Goal: Information Seeking & Learning: Learn about a topic

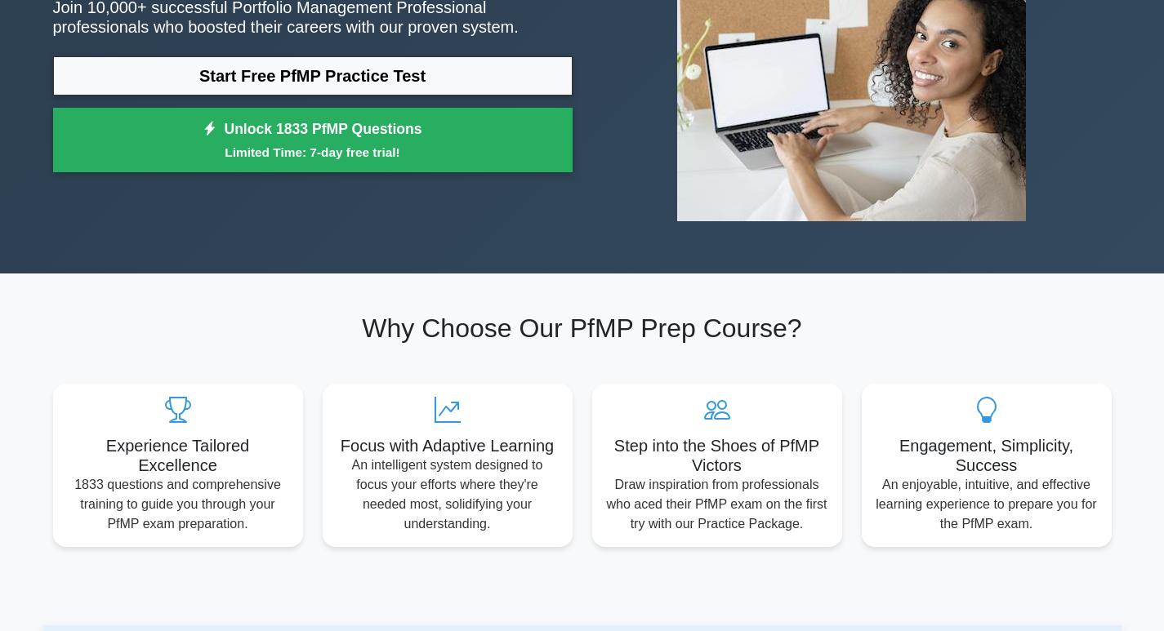
scroll to position [245, 0]
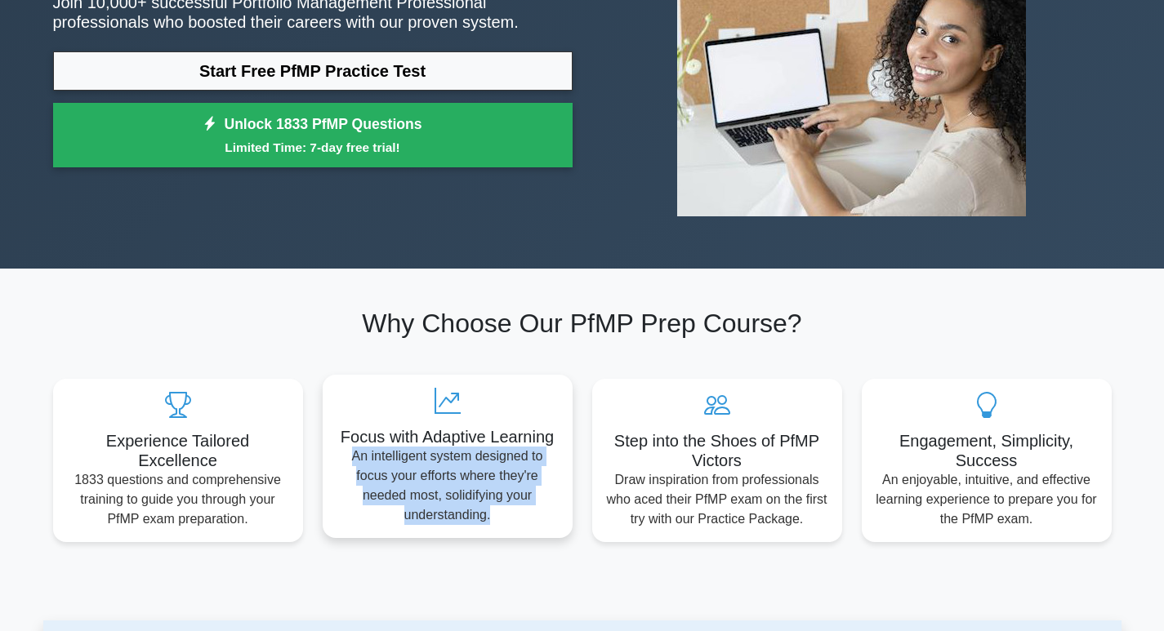
drag, startPoint x: 350, startPoint y: 453, endPoint x: 527, endPoint y: 515, distance: 187.0
click at [527, 515] on p "An intelligent system designed to focus your efforts where they're needed most,…" at bounding box center [448, 486] width 224 height 78
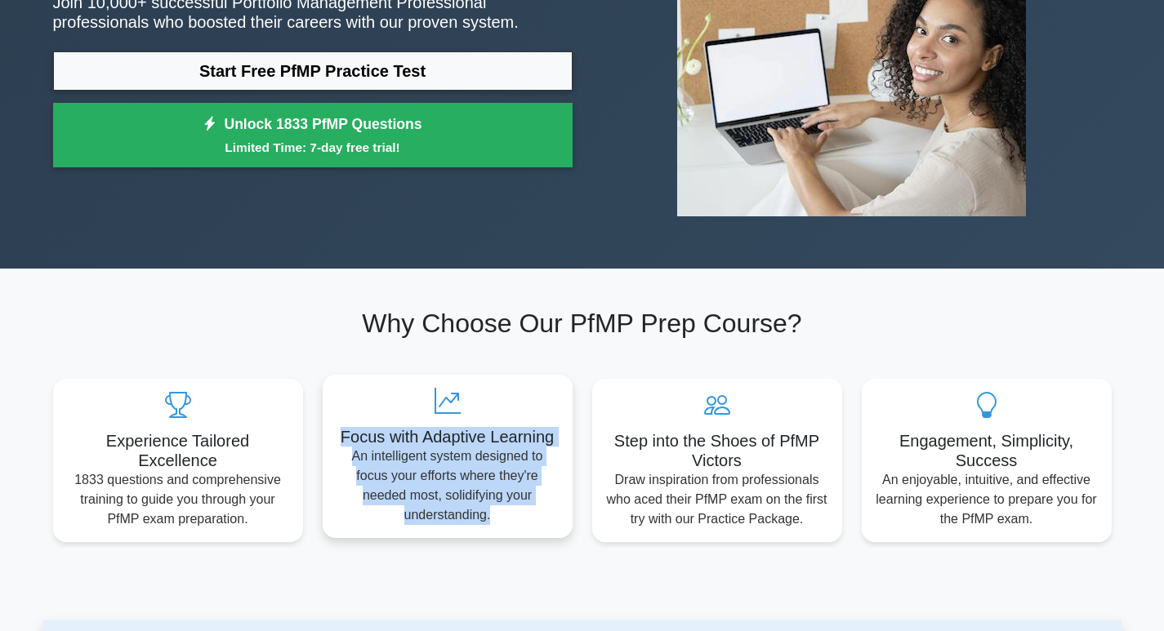
drag, startPoint x: 338, startPoint y: 438, endPoint x: 547, endPoint y: 507, distance: 220.3
click at [547, 507] on div "Focus with Adaptive Learning An intelligent system designed to focus your effor…" at bounding box center [448, 456] width 250 height 163
copy div "Focus with Adaptive Learning An intelligent system designed to focus your effor…"
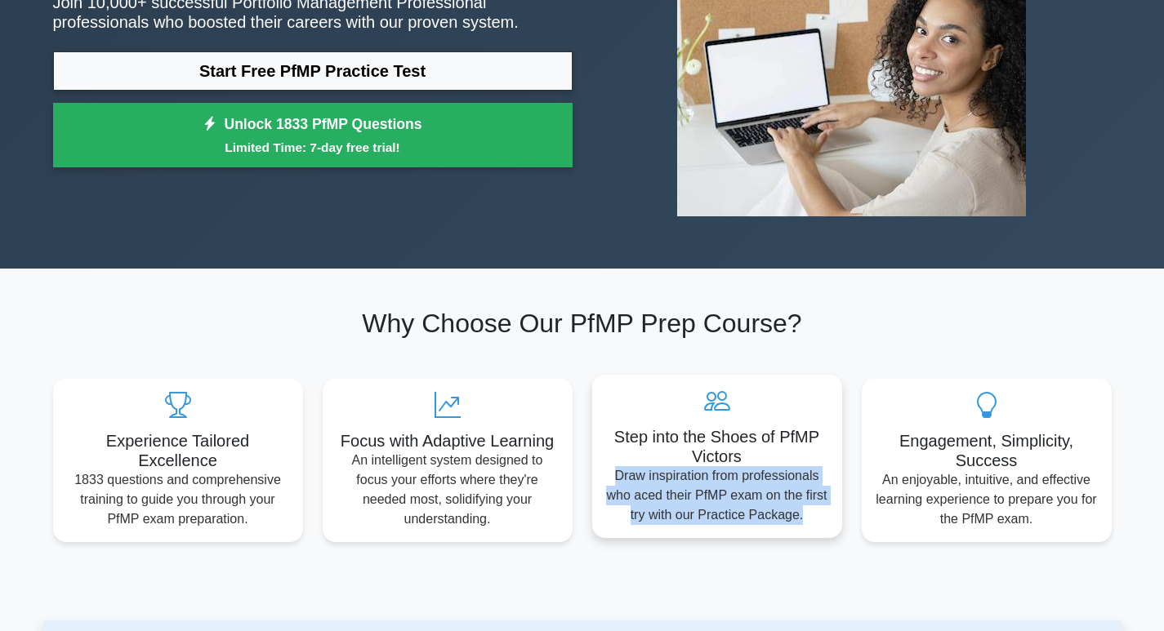
drag, startPoint x: 614, startPoint y: 479, endPoint x: 815, endPoint y: 514, distance: 204.0
click at [815, 514] on p "Draw inspiration from professionals who aced their PfMP exam on the first try w…" at bounding box center [717, 495] width 224 height 59
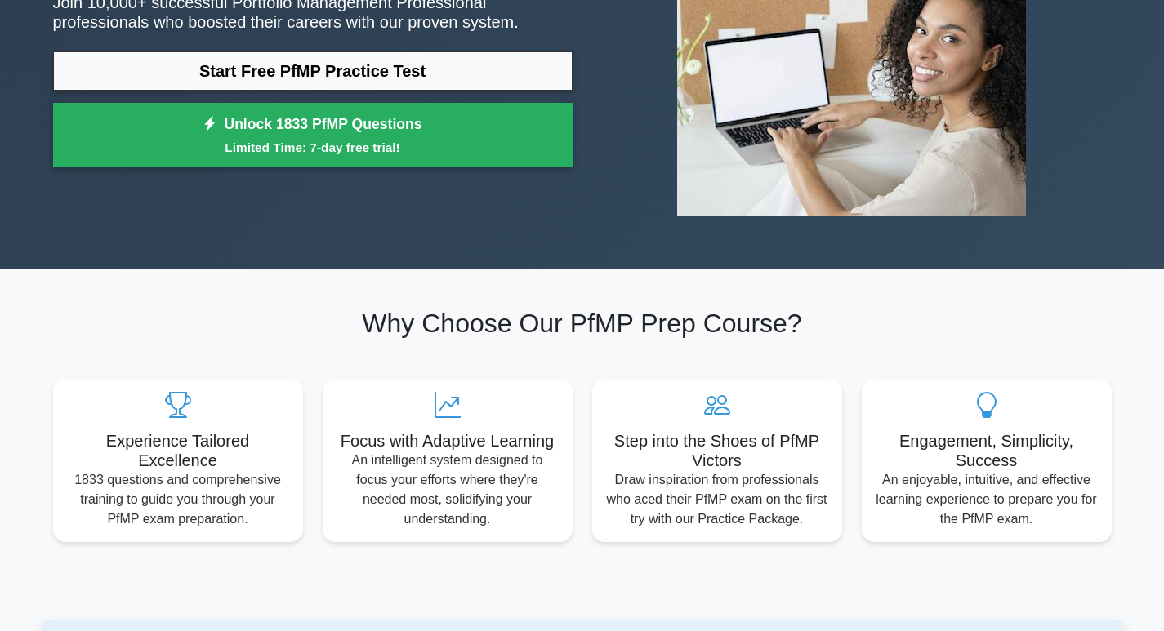
click at [898, 337] on h2 "Why Choose Our PfMP Prep Course?" at bounding box center [582, 323] width 1059 height 31
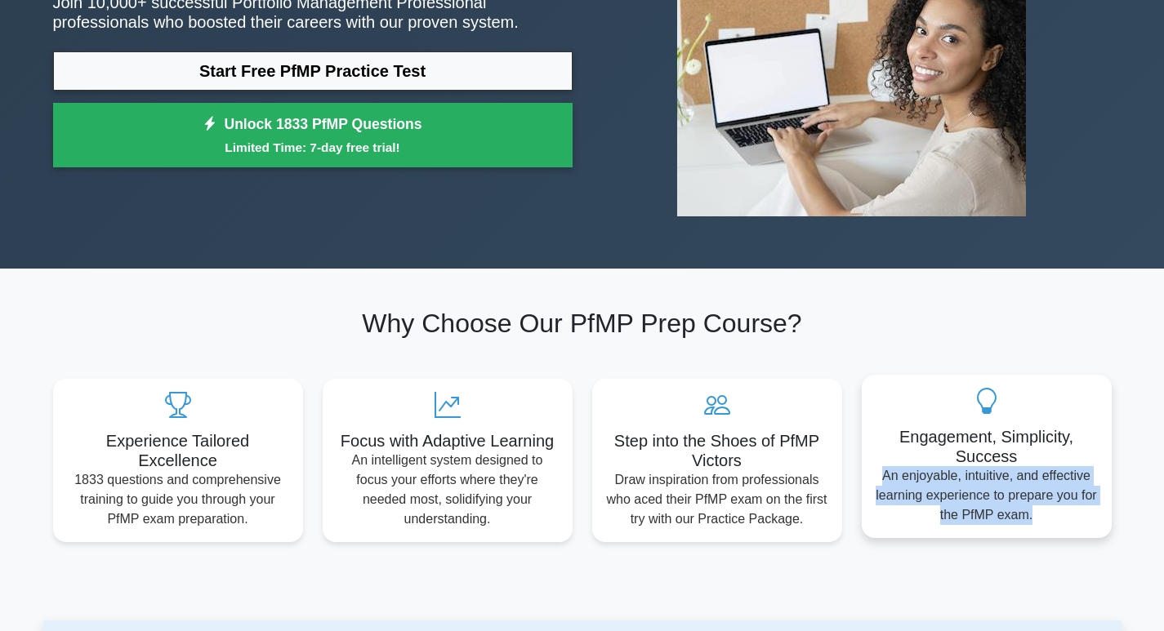
drag, startPoint x: 882, startPoint y: 476, endPoint x: 1047, endPoint y: 515, distance: 169.4
click at [1047, 515] on p "An enjoyable, intuitive, and effective learning experience to prepare you for t…" at bounding box center [987, 495] width 224 height 59
copy p "An enjoyable, intuitive, and effective learning experience to prepare you for t…"
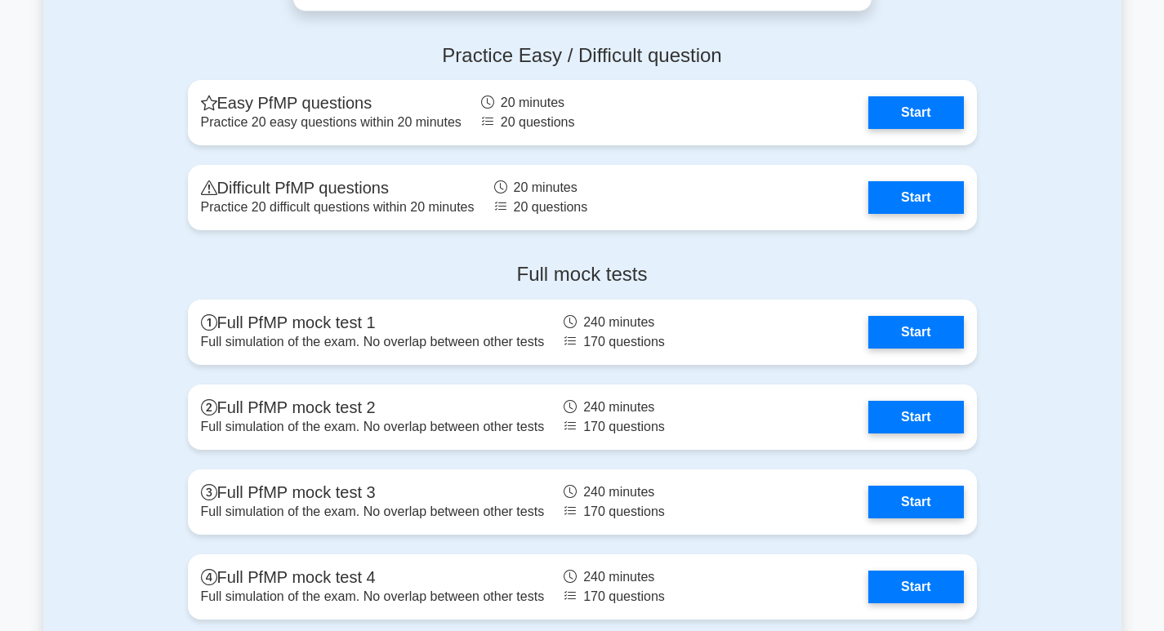
scroll to position [1813, 0]
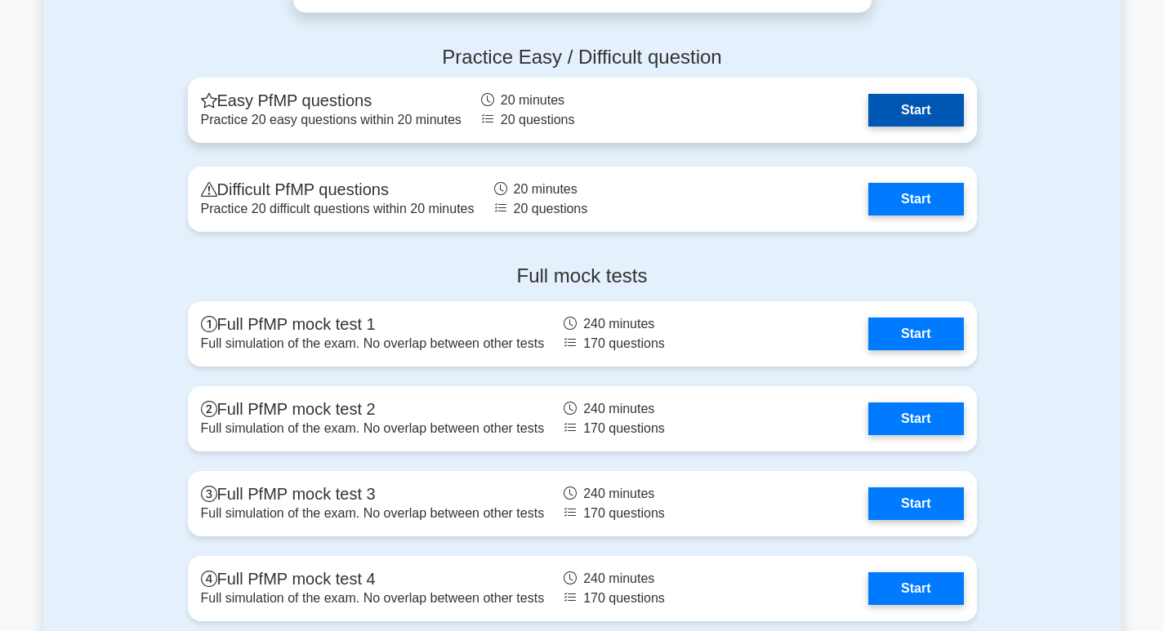
click at [921, 113] on link "Start" at bounding box center [915, 110] width 95 height 33
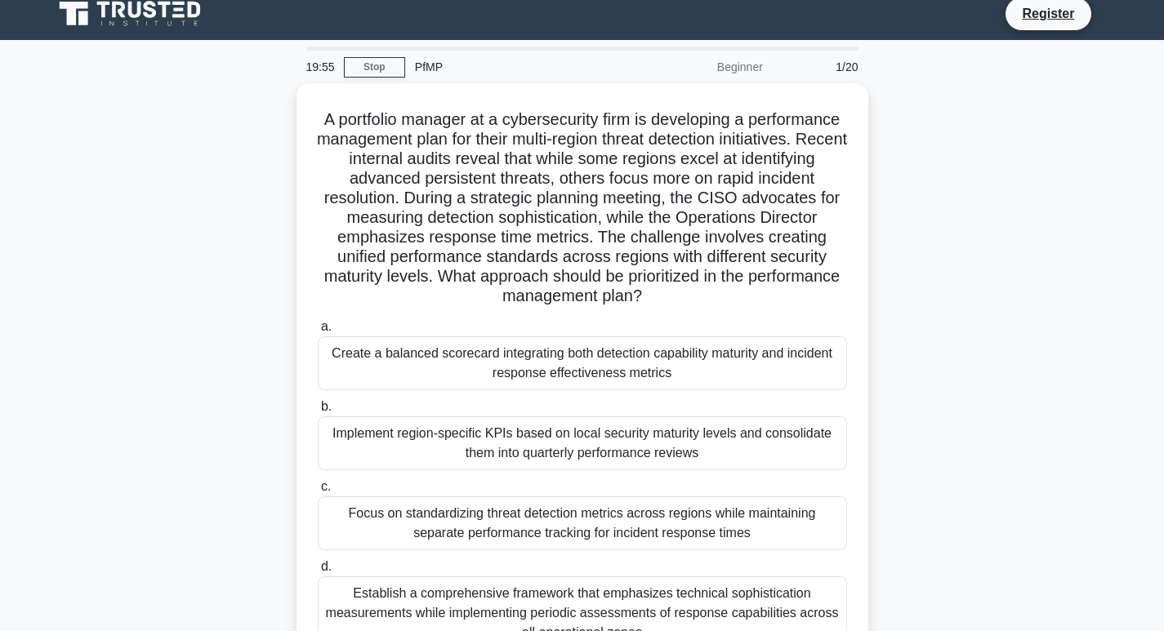
scroll to position [6, 0]
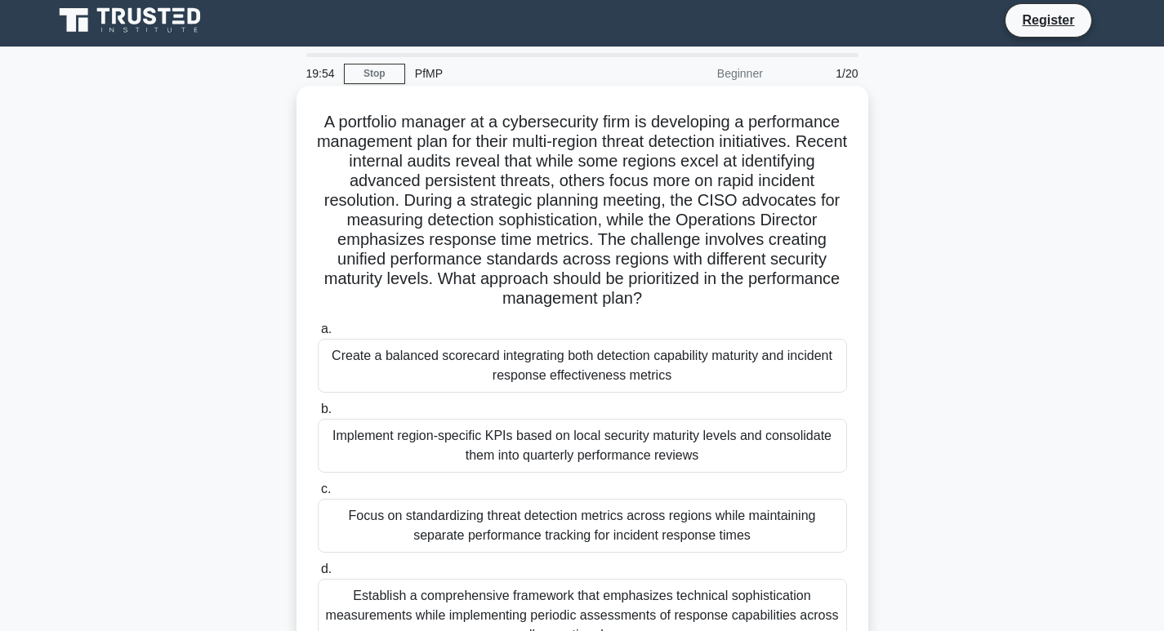
click at [570, 377] on div "Create a balanced scorecard integrating both detection capability maturity and …" at bounding box center [582, 366] width 529 height 54
click at [318, 335] on input "a. Create a balanced scorecard integrating both detection capability maturity a…" at bounding box center [318, 329] width 0 height 11
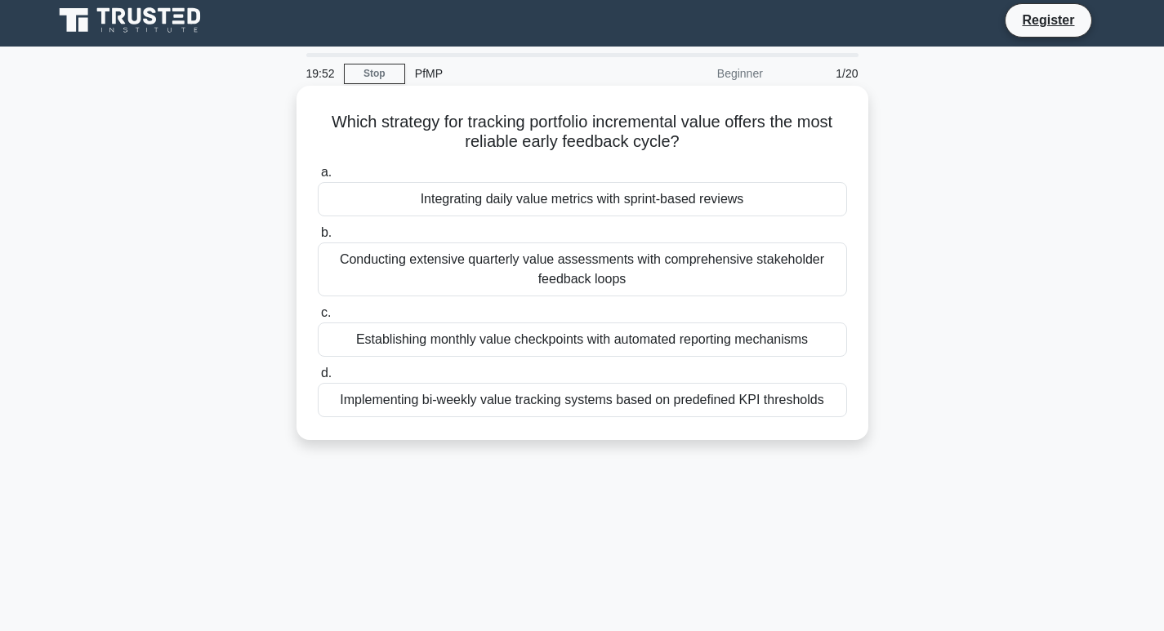
scroll to position [0, 0]
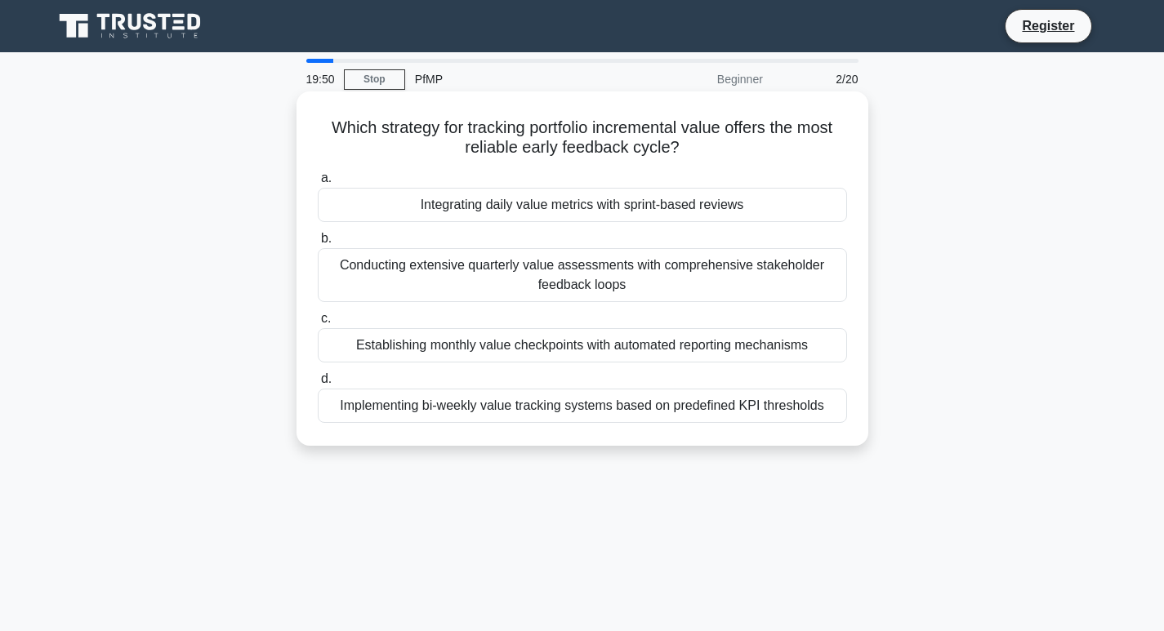
click at [635, 276] on div "Conducting extensive quarterly value assessments with comprehensive stakeholder…" at bounding box center [582, 275] width 529 height 54
click at [318, 244] on input "b. Conducting extensive quarterly value assessments with comprehensive stakehol…" at bounding box center [318, 239] width 0 height 11
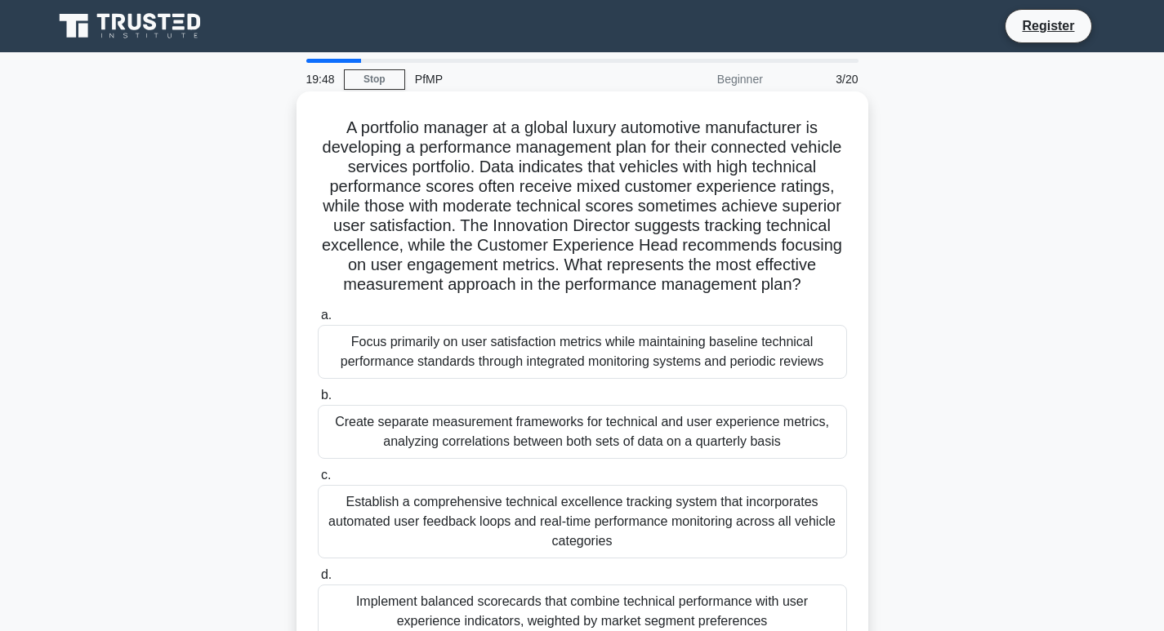
click at [500, 538] on div "Establish a comprehensive technical excellence tracking system that incorporate…" at bounding box center [582, 522] width 529 height 74
click at [318, 481] on input "c. Establish a comprehensive technical excellence tracking system that incorpor…" at bounding box center [318, 475] width 0 height 11
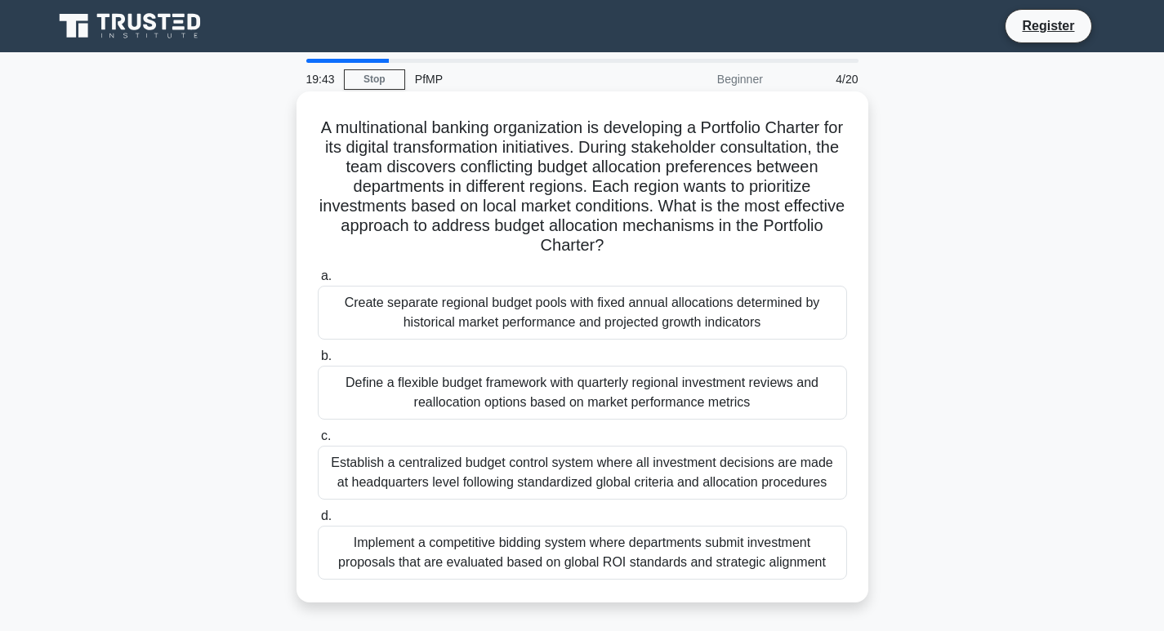
click at [490, 323] on div "Create separate regional budget pools with fixed annual allocations determined …" at bounding box center [582, 313] width 529 height 54
click at [318, 282] on input "a. Create separate regional budget pools with fixed annual allocations determin…" at bounding box center [318, 276] width 0 height 11
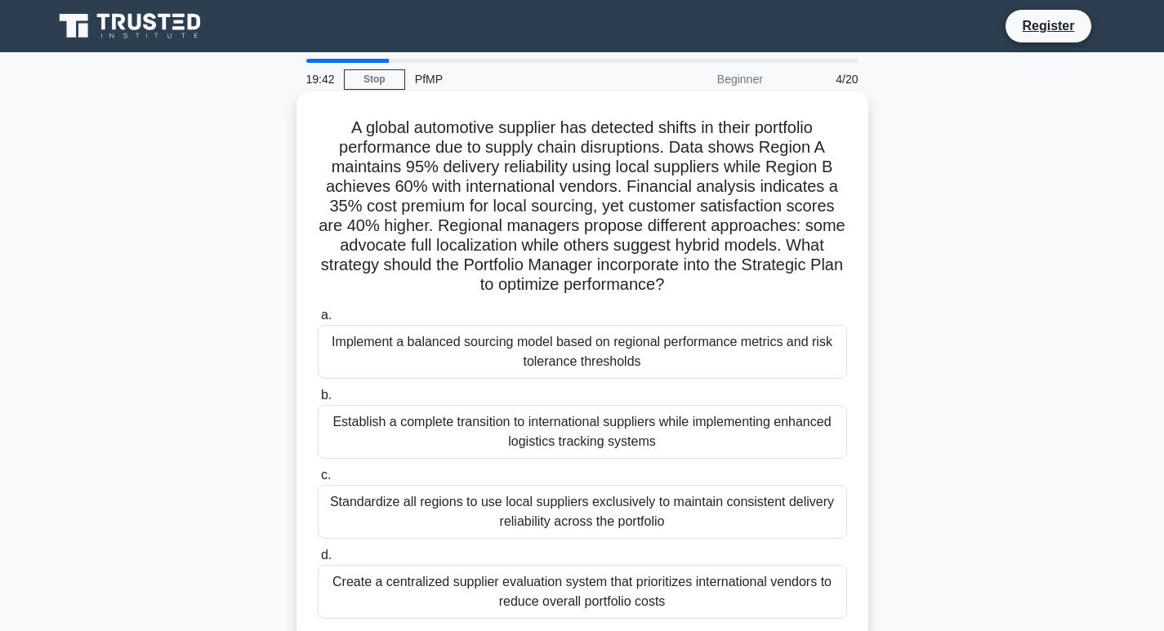
click at [451, 485] on label "c. Standardize all regions to use local suppliers exclusively to maintain consi…" at bounding box center [582, 503] width 529 height 74
click at [318, 481] on input "c. Standardize all regions to use local suppliers exclusively to maintain consi…" at bounding box center [318, 475] width 0 height 11
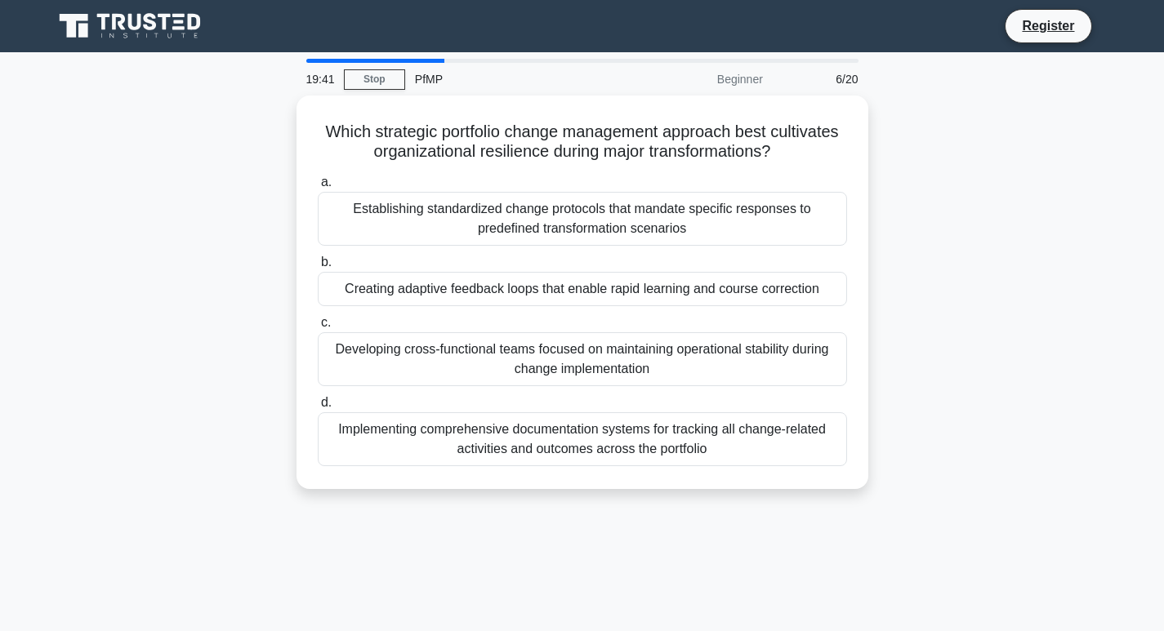
click at [405, 548] on div "19:41 Stop PfMP Beginner 6/20 Which strategic portfolio change management appro…" at bounding box center [582, 467] width 1078 height 817
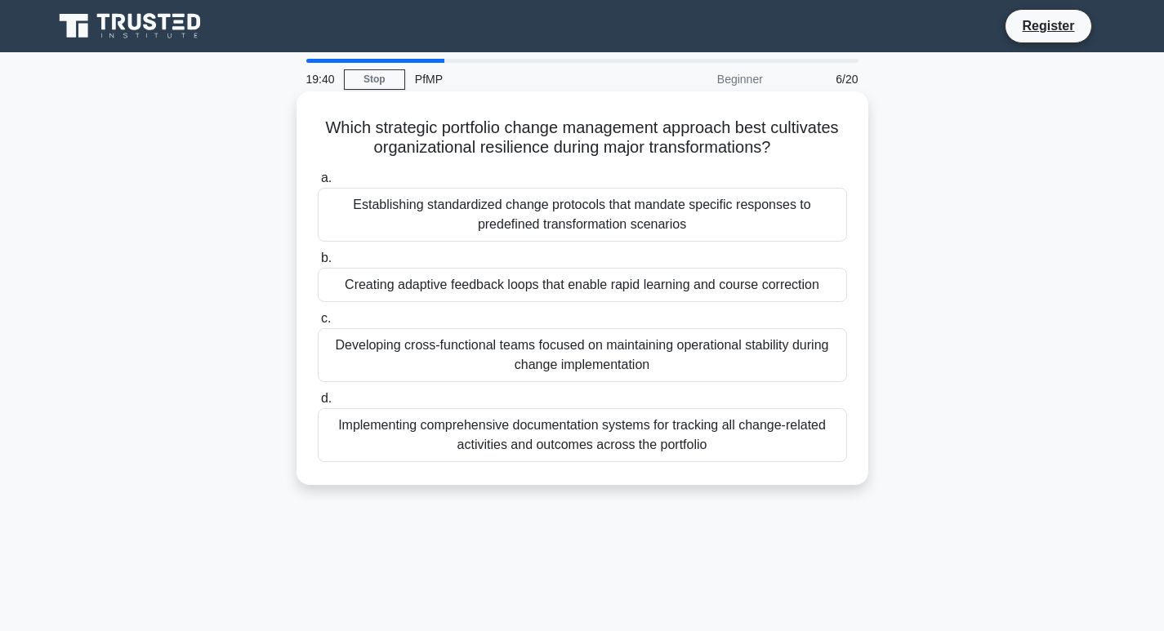
click at [482, 385] on div "a. Establishing standardized change protocols that mandate specific responses t…" at bounding box center [582, 315] width 549 height 301
click at [473, 438] on div "Implementing comprehensive documentation systems for tracking all change-relate…" at bounding box center [582, 435] width 529 height 54
click at [318, 404] on input "d. Implementing comprehensive documentation systems for tracking all change-rel…" at bounding box center [318, 399] width 0 height 11
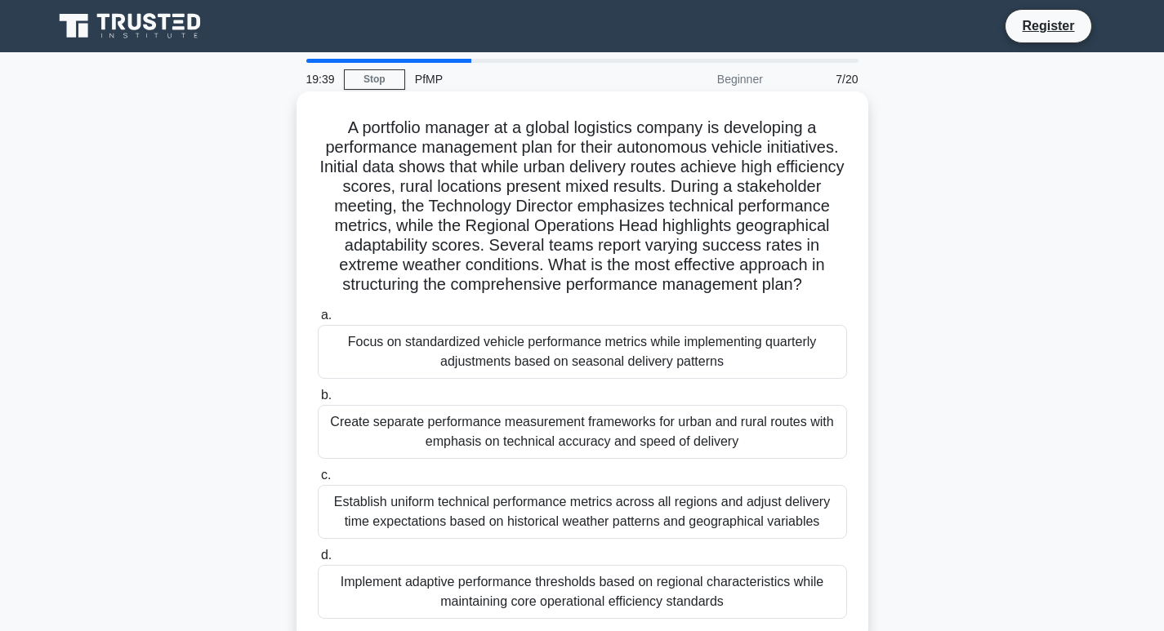
click at [665, 366] on div "Focus on standardized vehicle performance metrics while implementing quarterly …" at bounding box center [582, 352] width 529 height 54
click at [318, 321] on input "a. Focus on standardized vehicle performance metrics while implementing quarter…" at bounding box center [318, 315] width 0 height 11
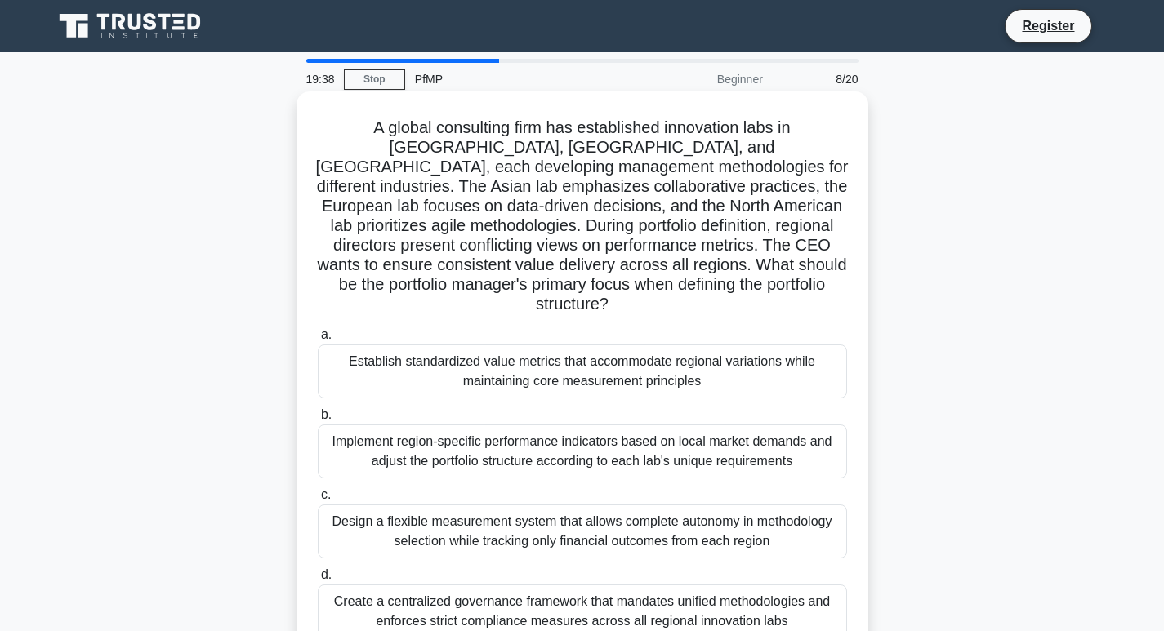
click at [578, 532] on div "Design a flexible measurement system that allows complete autonomy in methodolo…" at bounding box center [582, 532] width 529 height 54
click at [318, 501] on input "c. Design a flexible measurement system that allows complete autonomy in method…" at bounding box center [318, 495] width 0 height 11
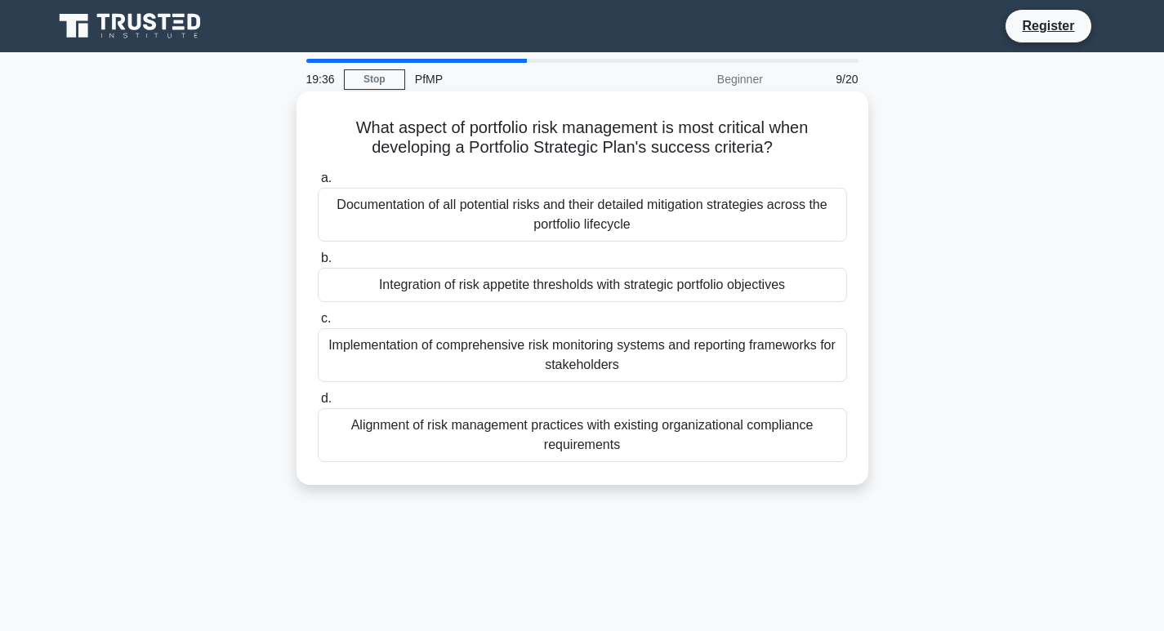
click at [607, 449] on div "Alignment of risk management practices with existing organizational compliance …" at bounding box center [582, 435] width 529 height 54
click at [318, 404] on input "d. Alignment of risk management practices with existing organizational complian…" at bounding box center [318, 399] width 0 height 11
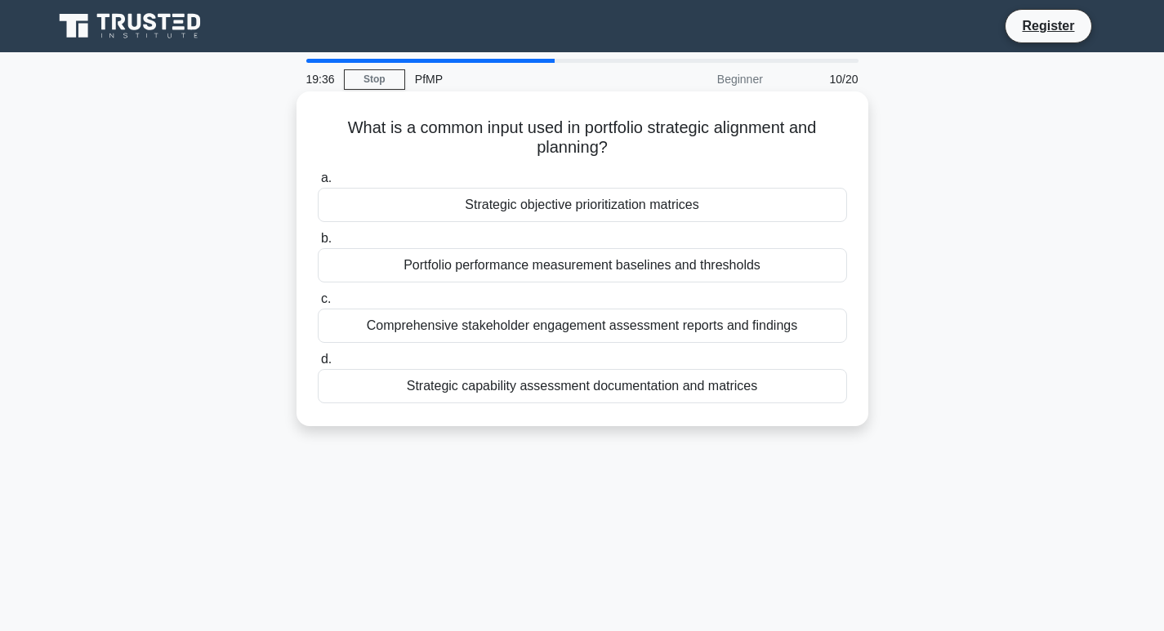
click at [543, 246] on label "b. Portfolio performance measurement baselines and thresholds" at bounding box center [582, 256] width 529 height 54
click at [318, 244] on input "b. Portfolio performance measurement baselines and thresholds" at bounding box center [318, 239] width 0 height 11
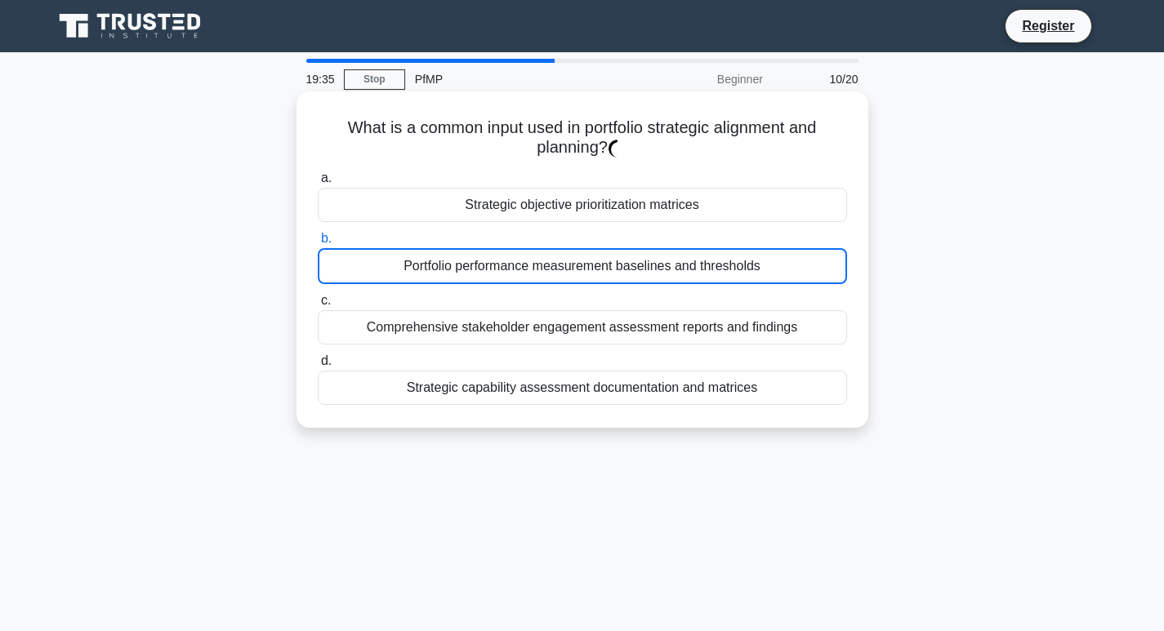
click at [533, 263] on div "Portfolio performance measurement baselines and thresholds" at bounding box center [582, 266] width 529 height 36
click at [318, 244] on input "b. Portfolio performance measurement baselines and thresholds" at bounding box center [318, 239] width 0 height 11
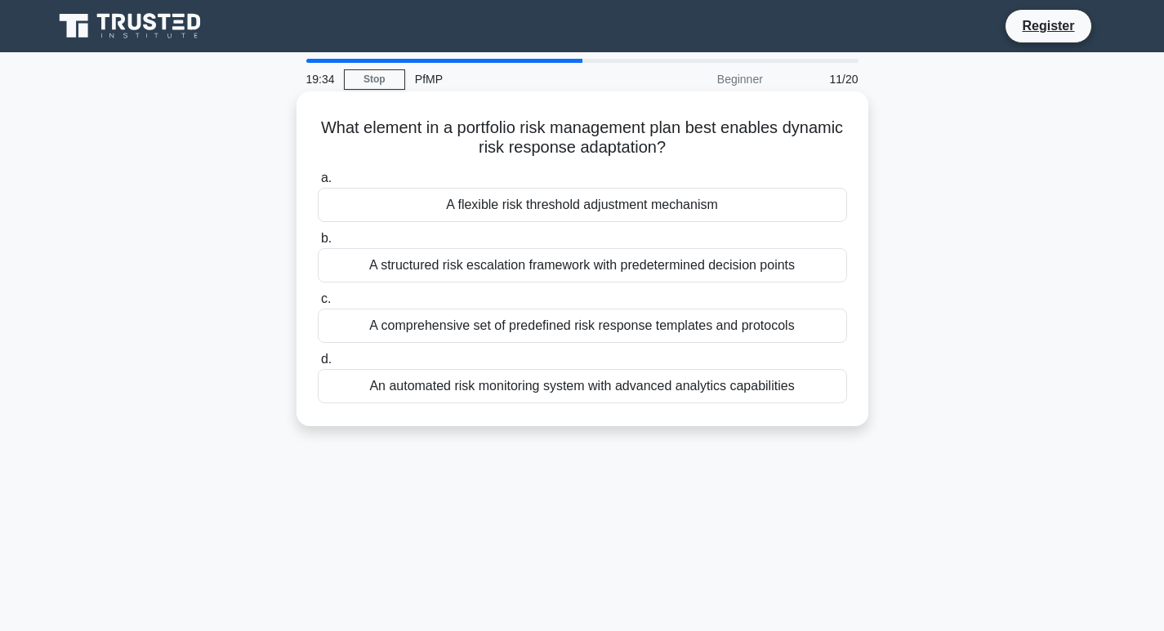
click at [544, 328] on div "A comprehensive set of predefined risk response templates and protocols" at bounding box center [582, 326] width 529 height 34
click at [318, 305] on input "c. A comprehensive set of predefined risk response templates and protocols" at bounding box center [318, 299] width 0 height 11
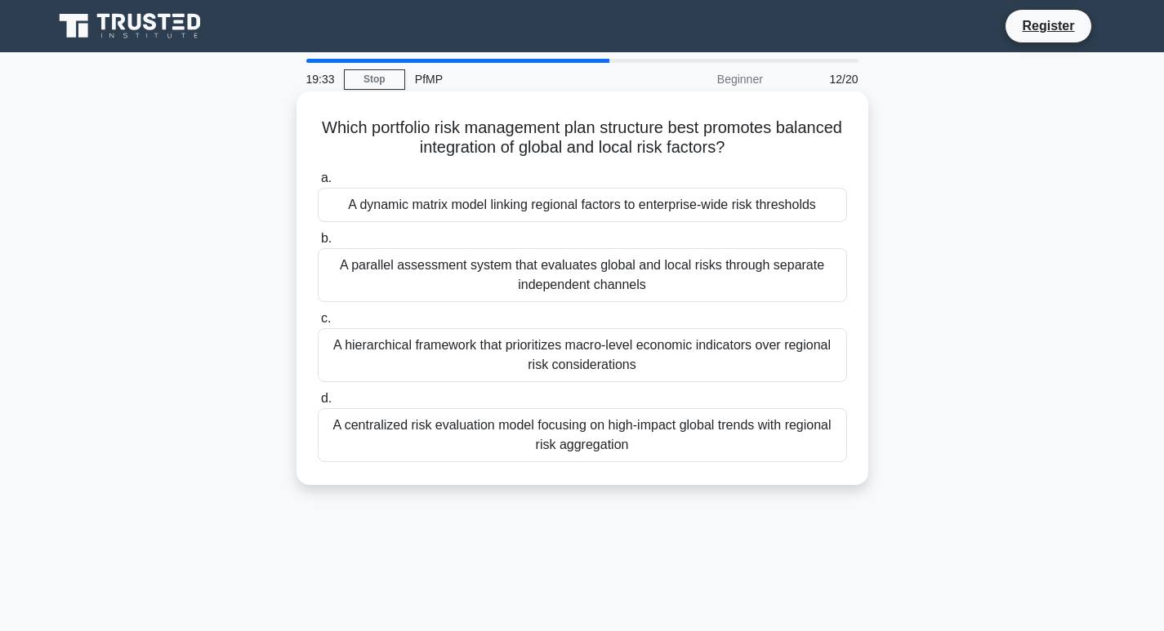
click at [509, 203] on div "A dynamic matrix model linking regional factors to enterprise-wide risk thresho…" at bounding box center [582, 205] width 529 height 34
click at [318, 184] on input "a. A dynamic matrix model linking regional factors to enterprise-wide risk thre…" at bounding box center [318, 178] width 0 height 11
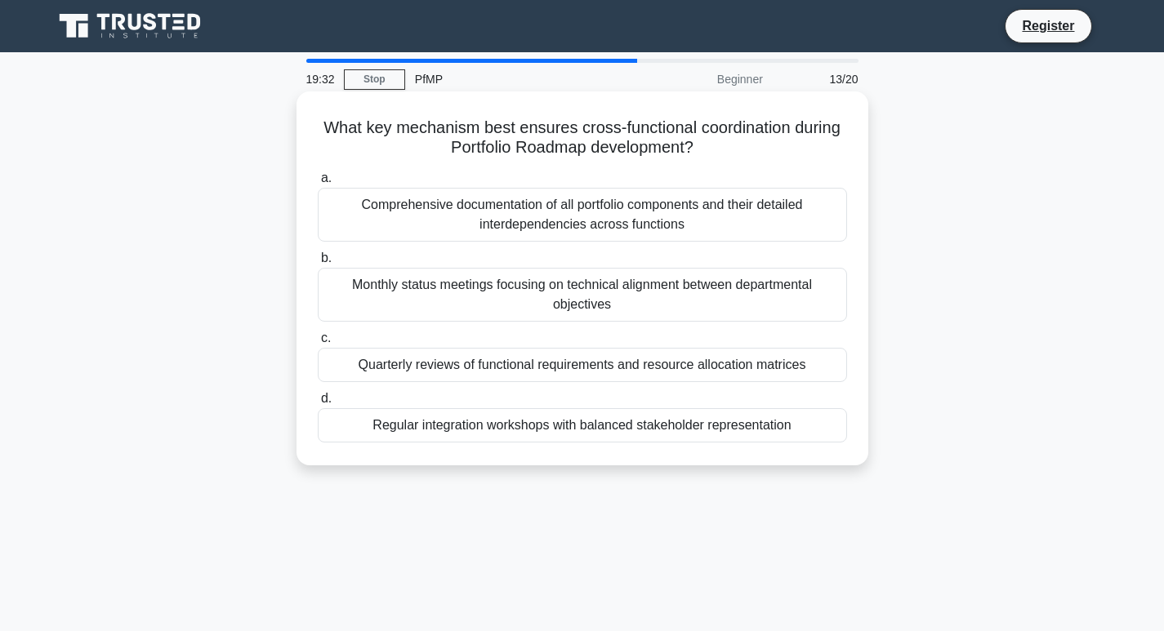
click at [558, 399] on label "d. Regular integration workshops with balanced stakeholder representation" at bounding box center [582, 416] width 529 height 54
click at [318, 399] on input "d. Regular integration workshops with balanced stakeholder representation" at bounding box center [318, 399] width 0 height 11
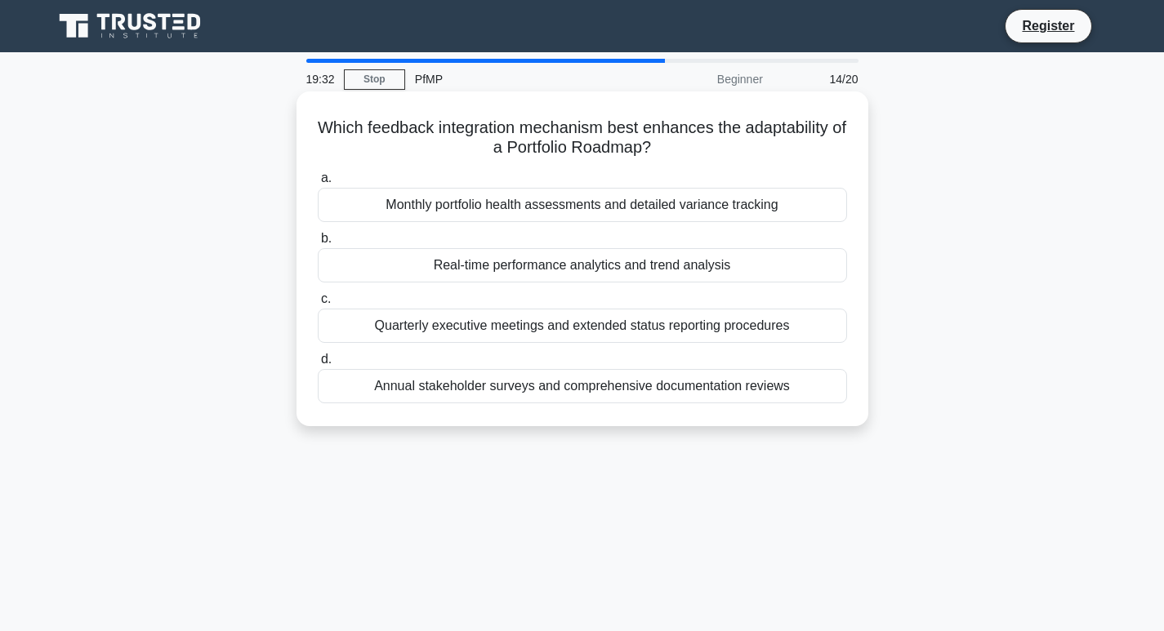
click at [542, 328] on div "Quarterly executive meetings and extended status reporting procedures" at bounding box center [582, 326] width 529 height 34
click at [318, 305] on input "c. Quarterly executive meetings and extended status reporting procedures" at bounding box center [318, 299] width 0 height 11
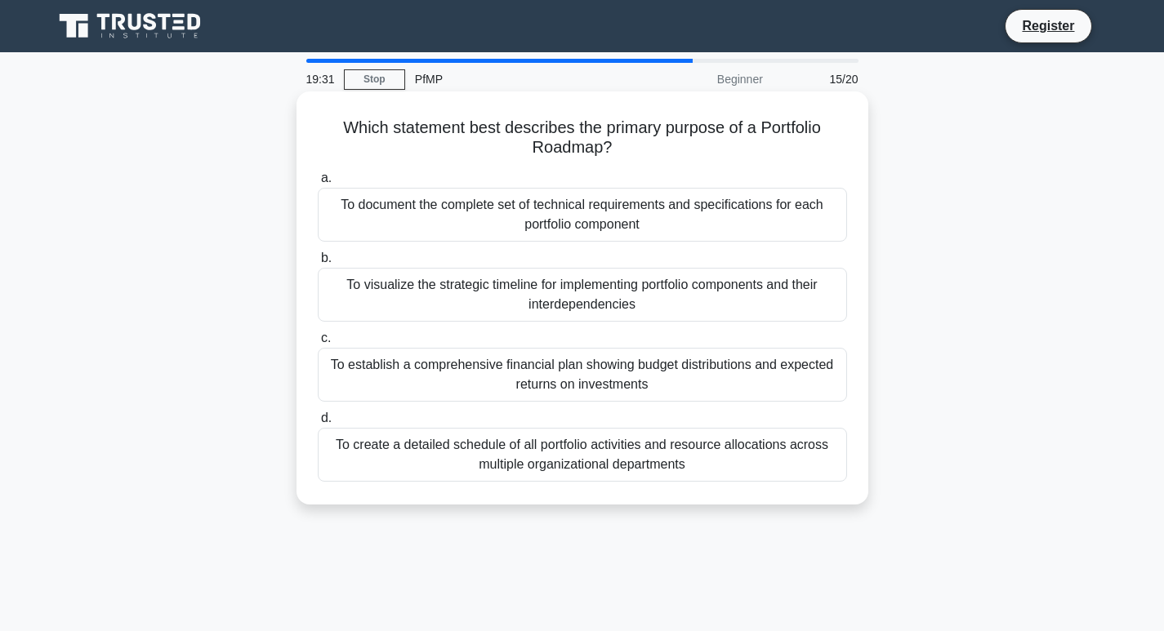
click at [537, 181] on label "a. To document the complete set of technical requirements and specifications fo…" at bounding box center [582, 205] width 529 height 74
click at [318, 181] on input "a. To document the complete set of technical requirements and specifications fo…" at bounding box center [318, 178] width 0 height 11
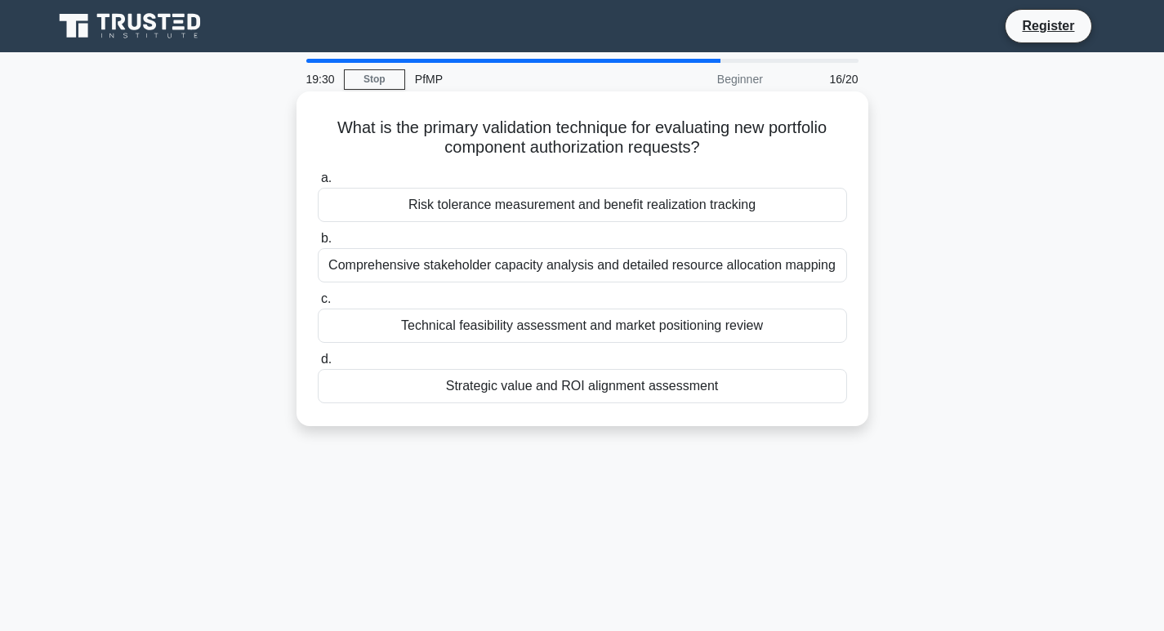
click at [527, 220] on div "Risk tolerance measurement and benefit realization tracking" at bounding box center [582, 205] width 529 height 34
click at [318, 184] on input "a. Risk tolerance measurement and benefit realization tracking" at bounding box center [318, 178] width 0 height 11
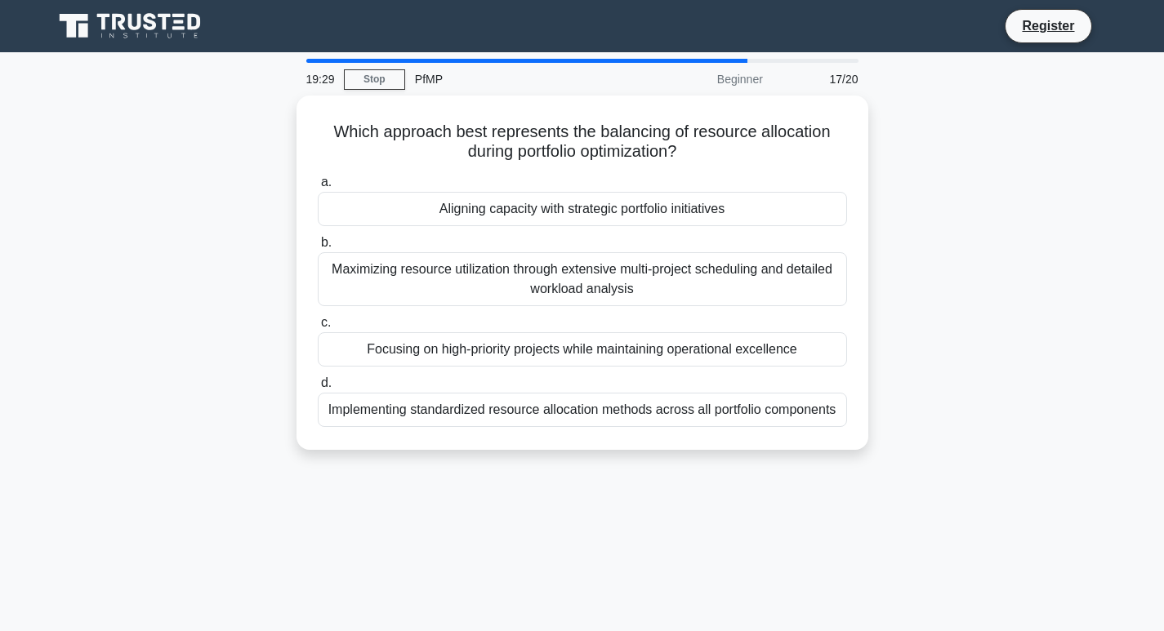
click at [532, 273] on div "Maximizing resource utilization through extensive multi-project scheduling and …" at bounding box center [582, 279] width 529 height 54
click at [318, 248] on input "b. Maximizing resource utilization through extensive multi-project scheduling a…" at bounding box center [318, 243] width 0 height 11
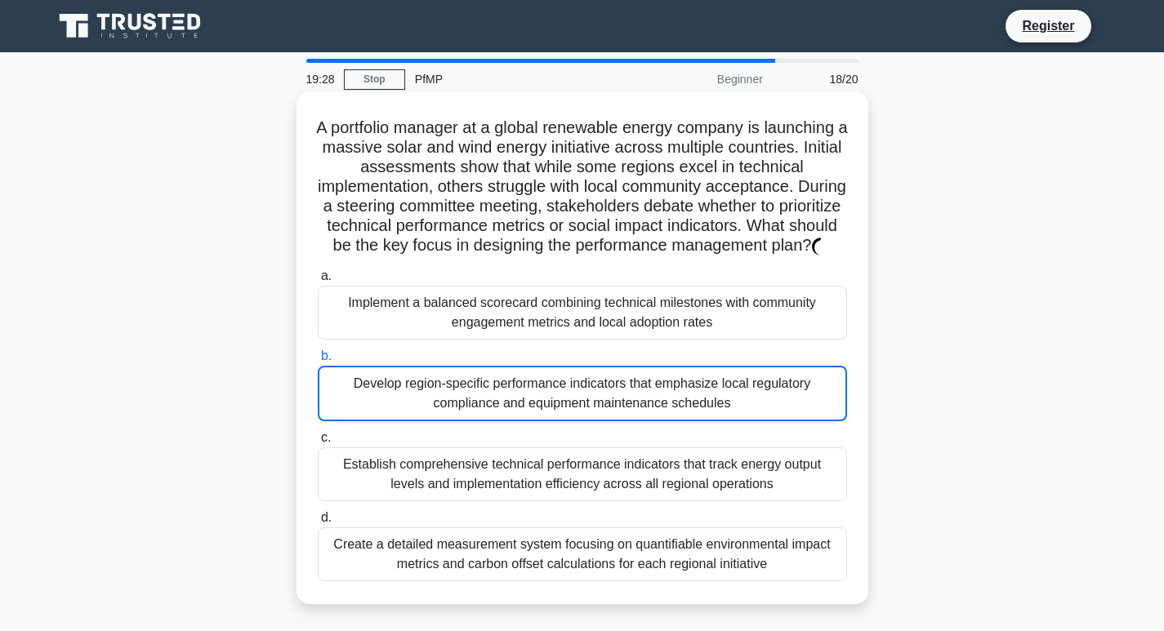
click at [549, 328] on div "Implement a balanced scorecard combining technical milestones with community en…" at bounding box center [582, 313] width 529 height 54
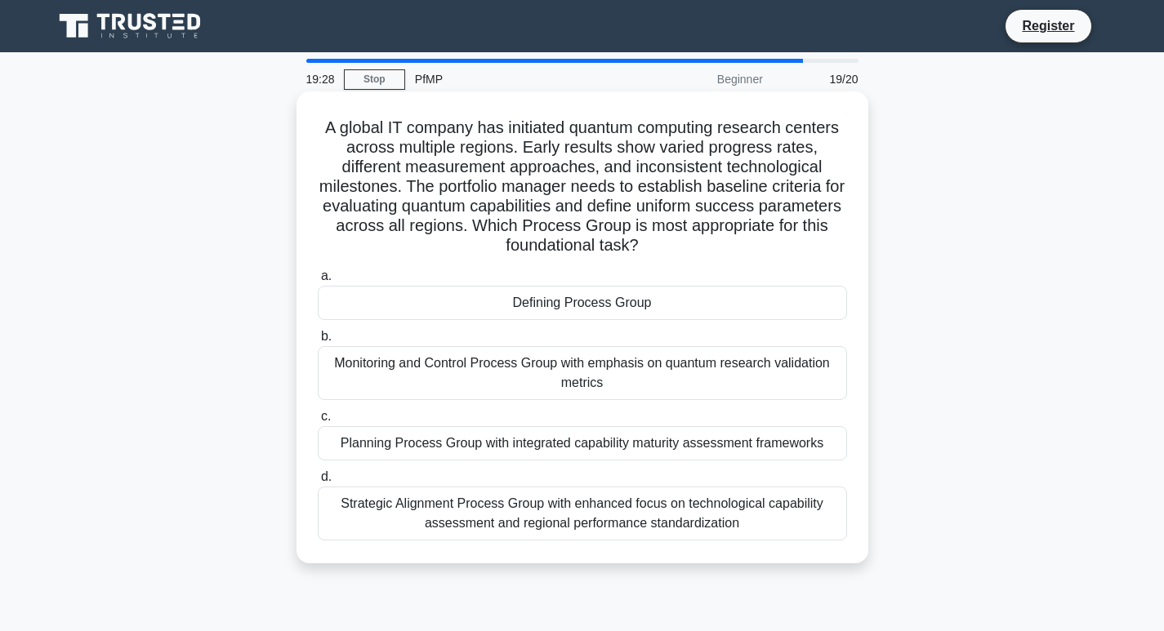
click at [552, 459] on div "Planning Process Group with integrated capability maturity assessment frameworks" at bounding box center [582, 443] width 529 height 34
click at [318, 422] on input "c. Planning Process Group with integrated capability maturity assessment framew…" at bounding box center [318, 417] width 0 height 11
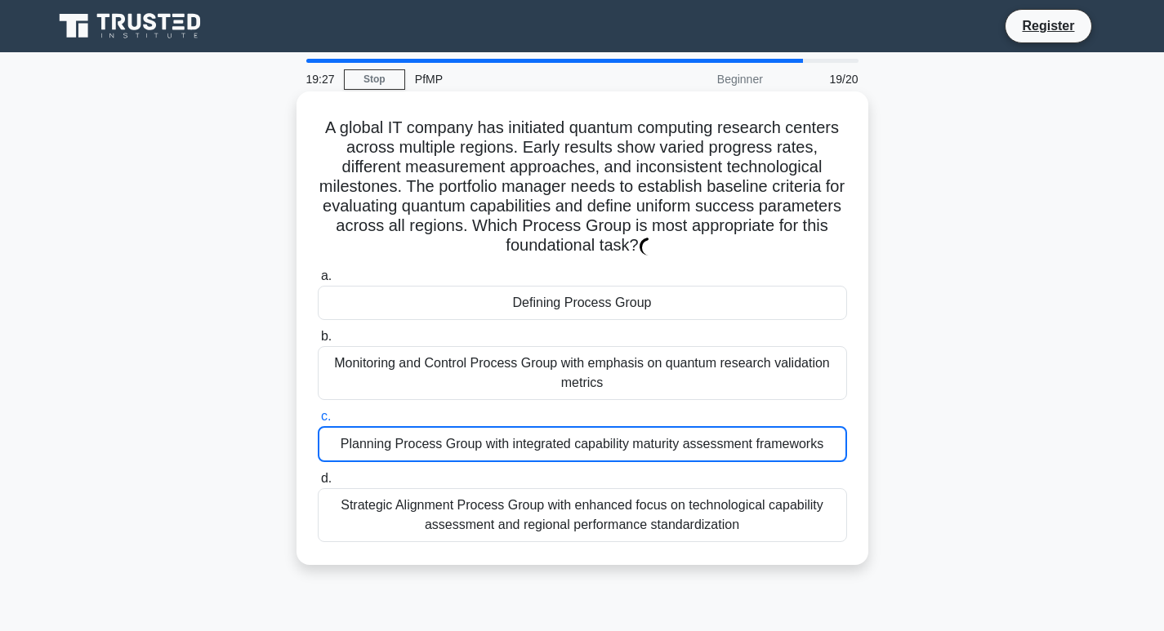
click at [550, 367] on div "Monitoring and Control Process Group with emphasis on quantum research validati…" at bounding box center [582, 373] width 529 height 54
click at [318, 342] on input "b. Monitoring and Control Process Group with emphasis on quantum research valid…" at bounding box center [318, 337] width 0 height 11
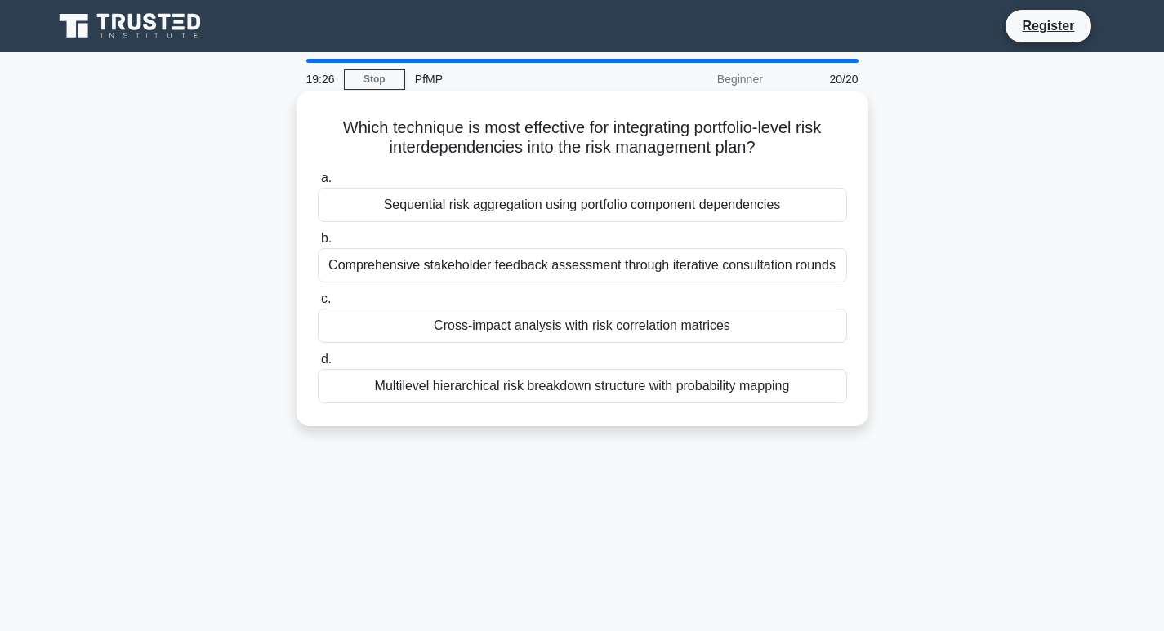
click at [537, 256] on div "Comprehensive stakeholder feedback assessment through iterative consultation ro…" at bounding box center [582, 265] width 529 height 34
click at [318, 244] on input "b. Comprehensive stakeholder feedback assessment through iterative consultation…" at bounding box center [318, 239] width 0 height 11
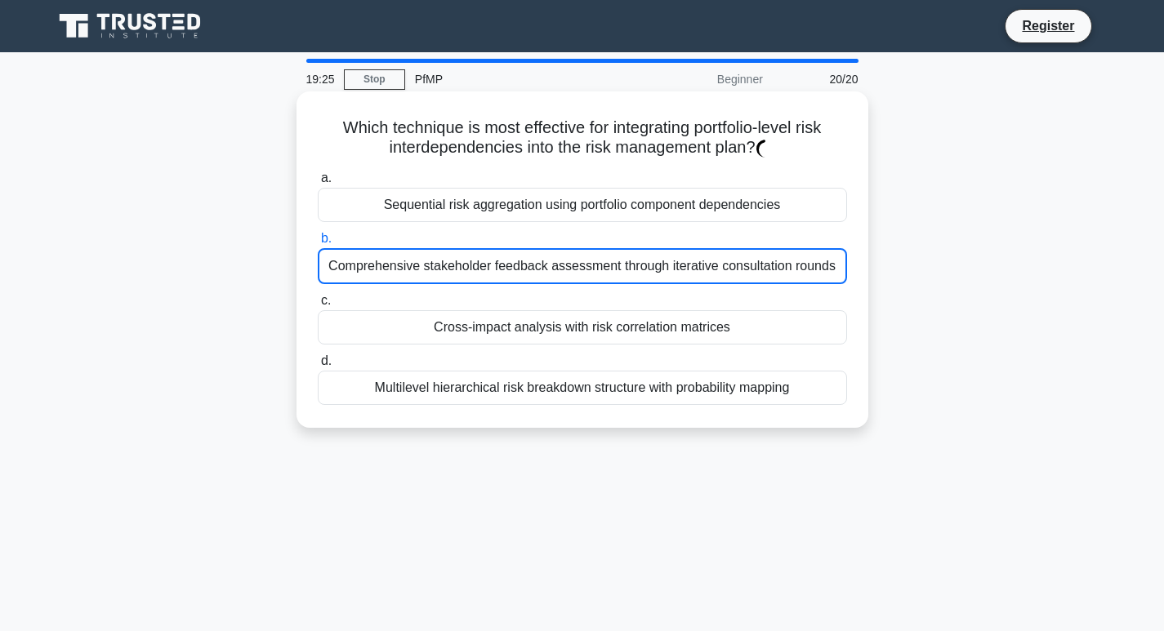
click at [546, 207] on div "Sequential risk aggregation using portfolio component dependencies" at bounding box center [582, 205] width 529 height 34
click at [318, 184] on input "a. Sequential risk aggregation using portfolio component dependencies" at bounding box center [318, 178] width 0 height 11
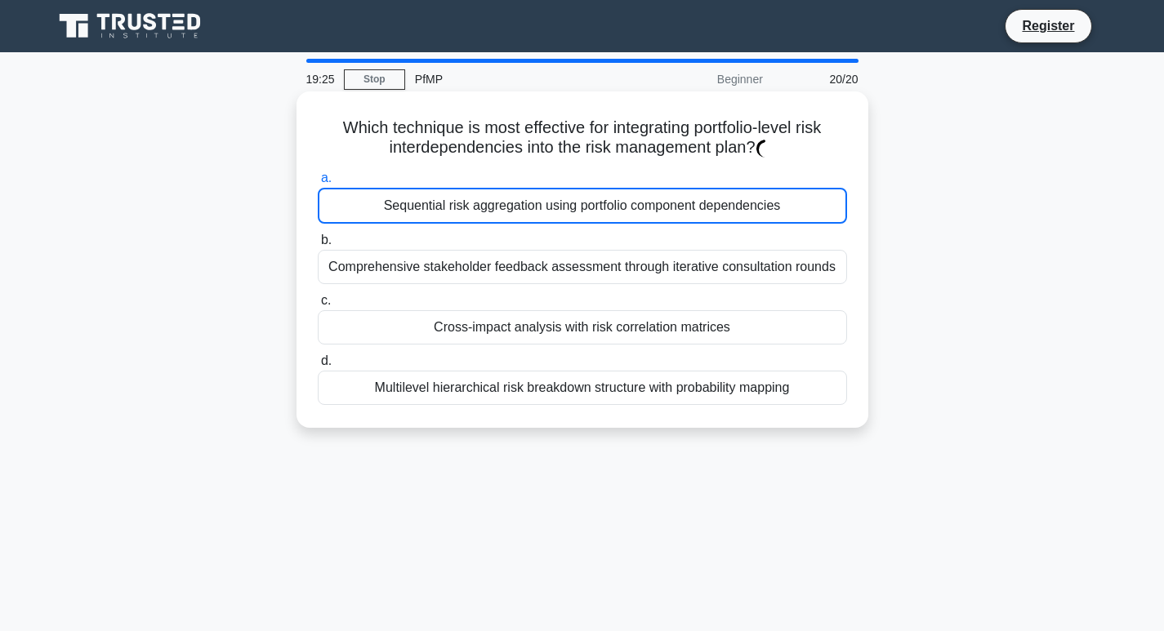
click at [537, 326] on div "Cross-impact analysis with risk correlation matrices" at bounding box center [582, 327] width 529 height 34
click at [318, 306] on input "c. Cross-impact analysis with risk correlation matrices" at bounding box center [318, 301] width 0 height 11
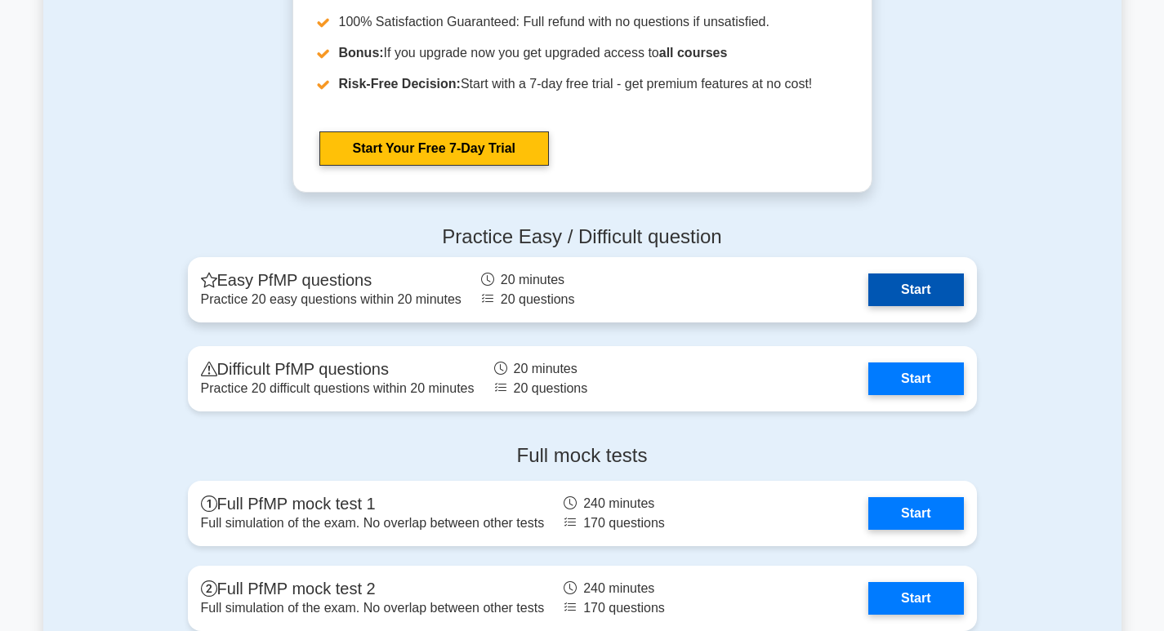
click at [943, 298] on link "Start" at bounding box center [915, 290] width 95 height 33
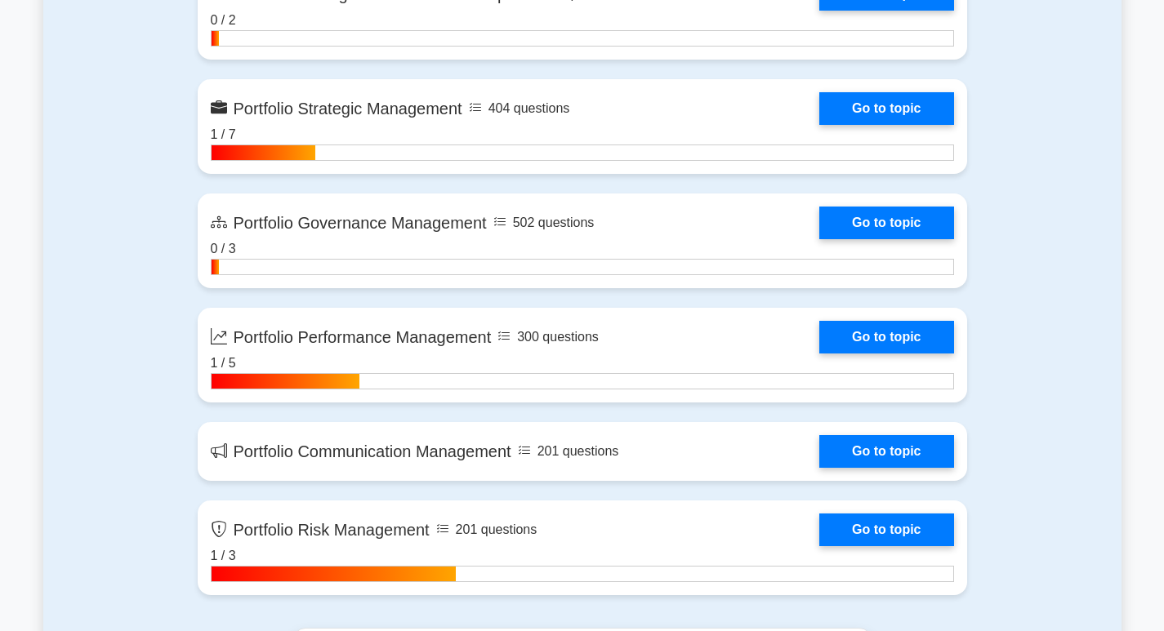
scroll to position [1225, 0]
